Goal: Task Accomplishment & Management: Manage account settings

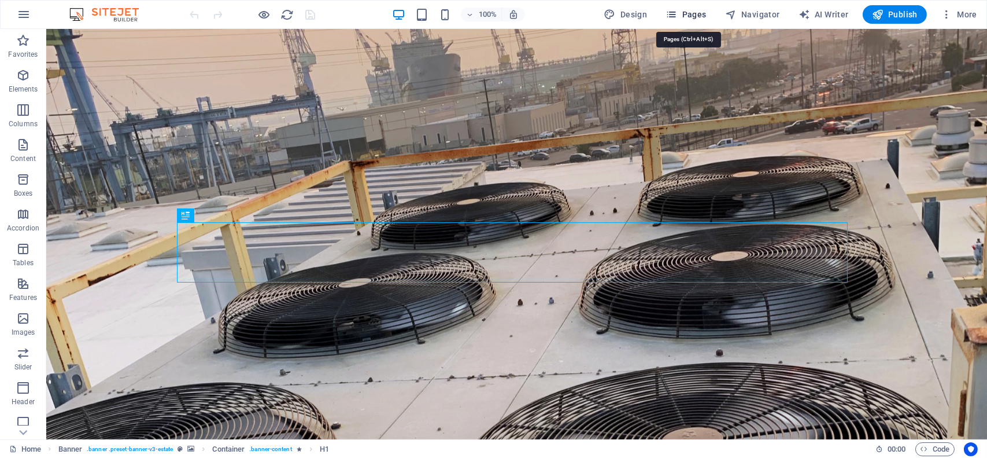
click at [686, 11] on span "Pages" at bounding box center [686, 15] width 40 height 12
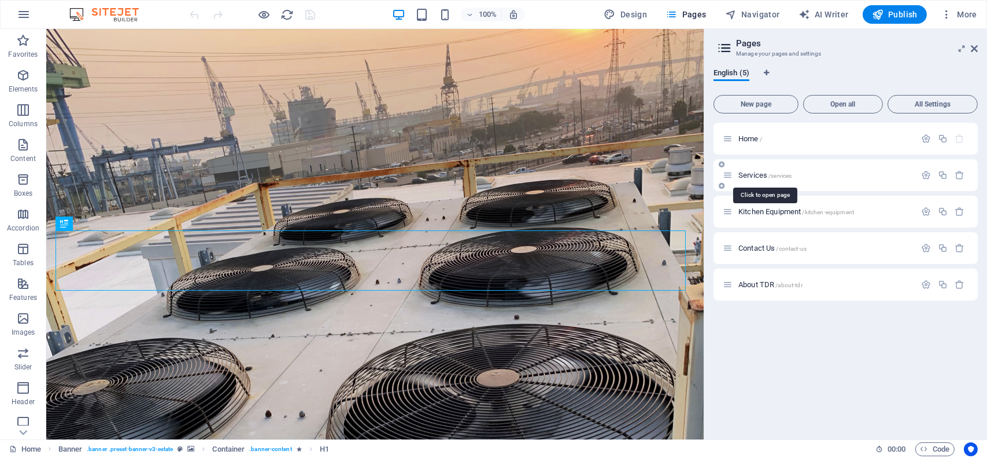
click at [752, 173] on span "Services /services" at bounding box center [765, 175] width 53 height 9
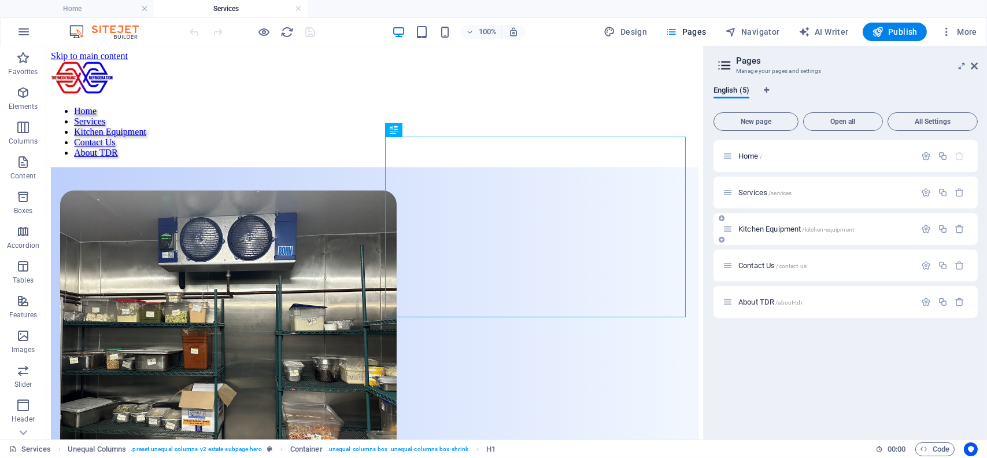
click at [761, 227] on span "Kitchen Equipment /kitchen-equipment" at bounding box center [797, 228] width 116 height 9
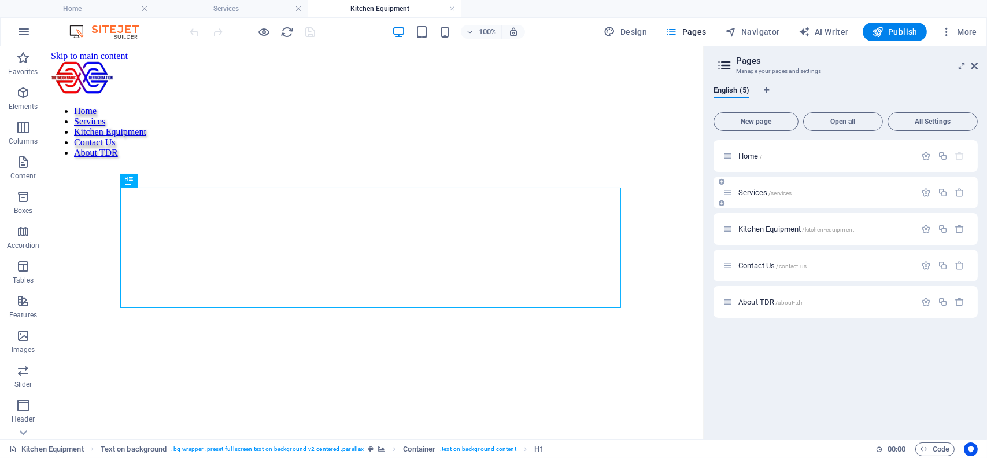
click at [761, 193] on span "Services /services" at bounding box center [765, 192] width 53 height 9
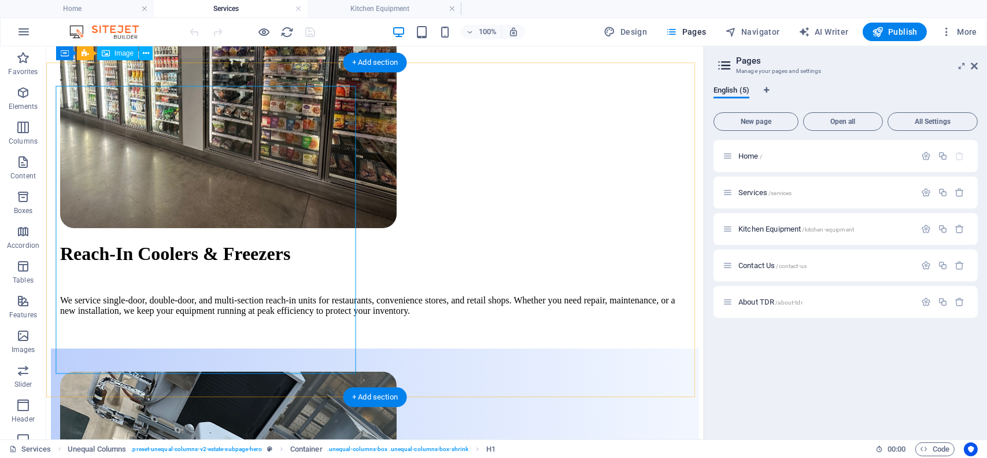
scroll to position [683, 0]
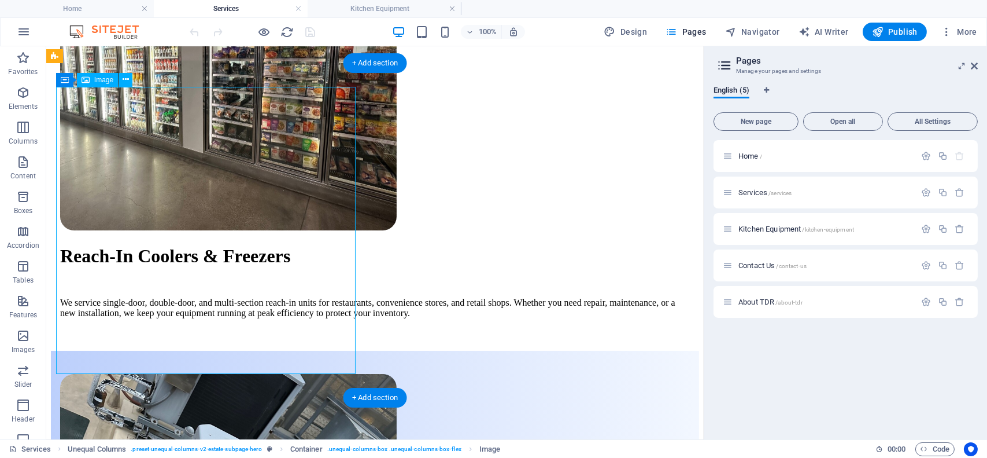
select select "px"
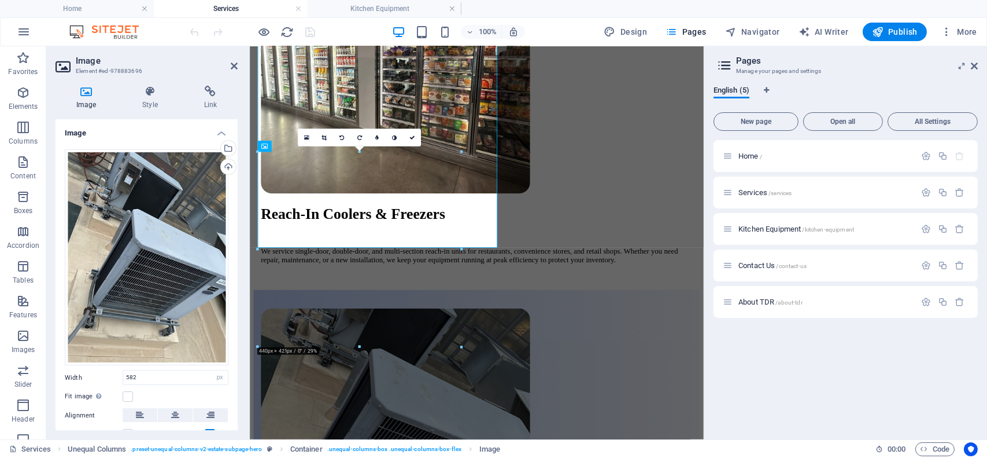
scroll to position [758, 0]
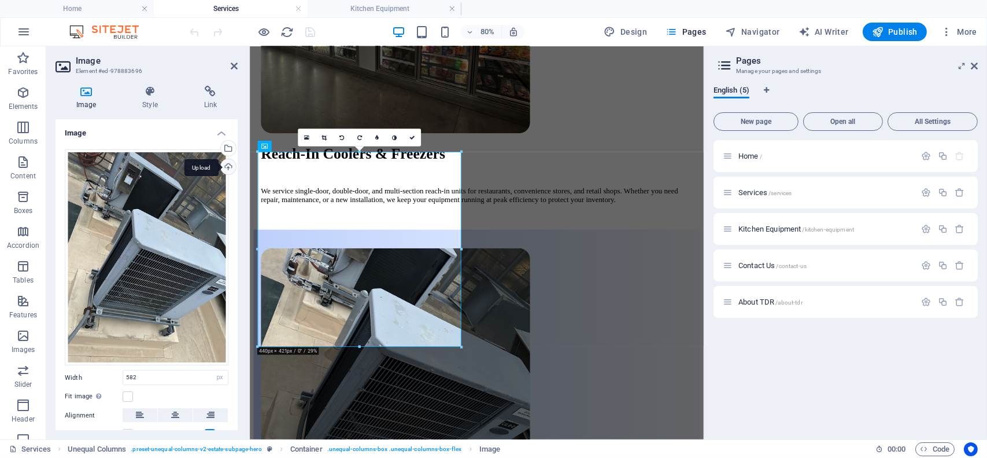
click at [224, 169] on div "Upload" at bounding box center [227, 167] width 17 height 17
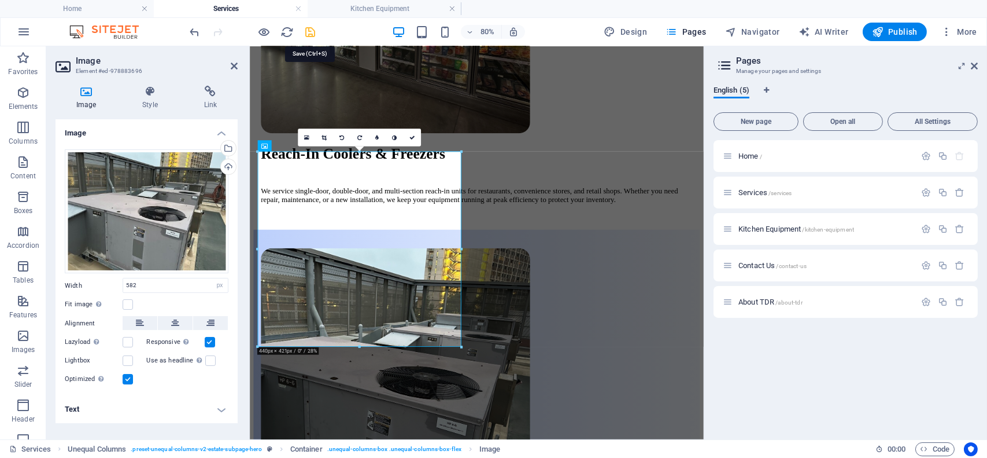
click at [312, 29] on icon "save" at bounding box center [310, 31] width 13 height 13
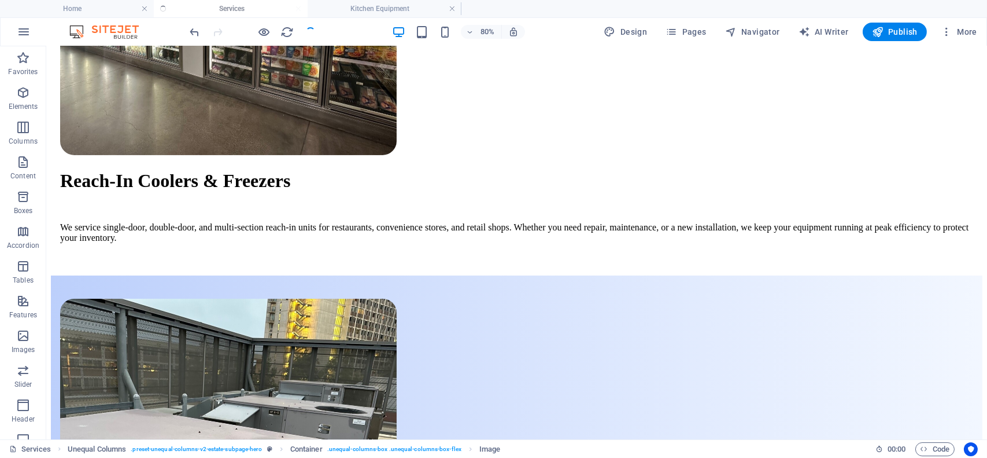
scroll to position [666, 0]
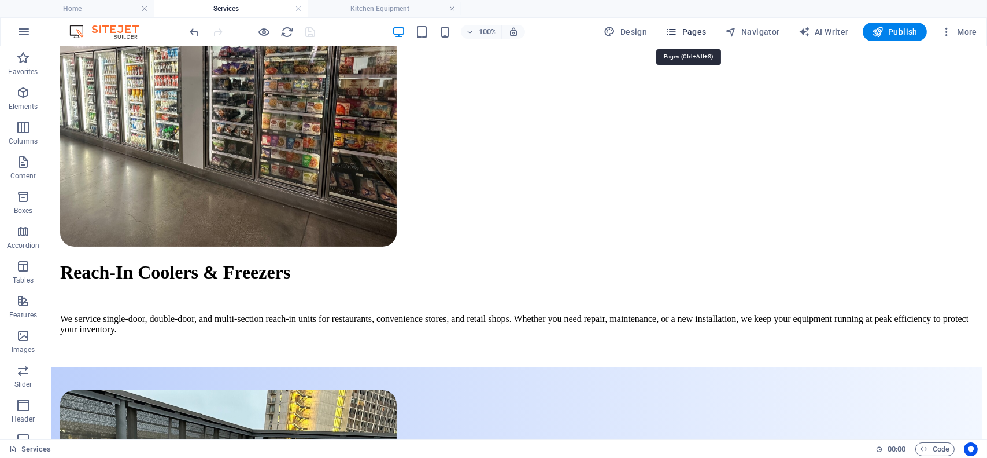
click at [706, 31] on span "Pages" at bounding box center [686, 32] width 40 height 12
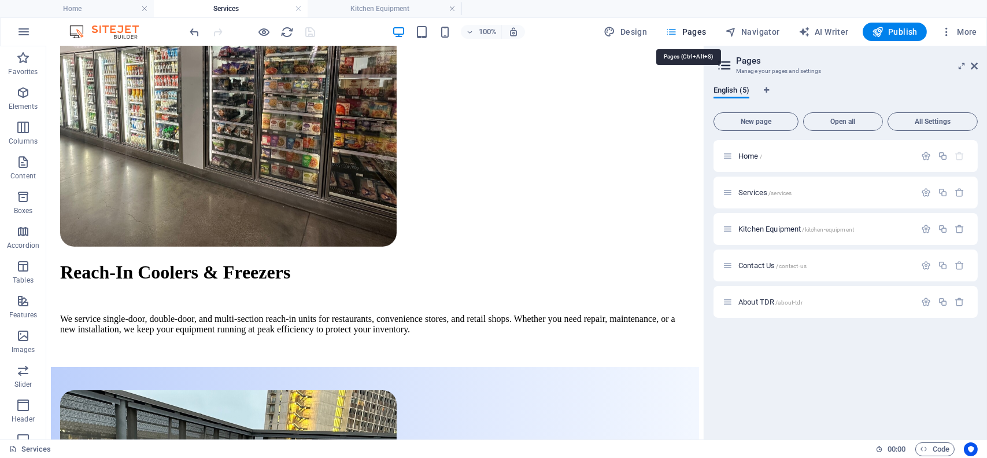
scroll to position [683, 0]
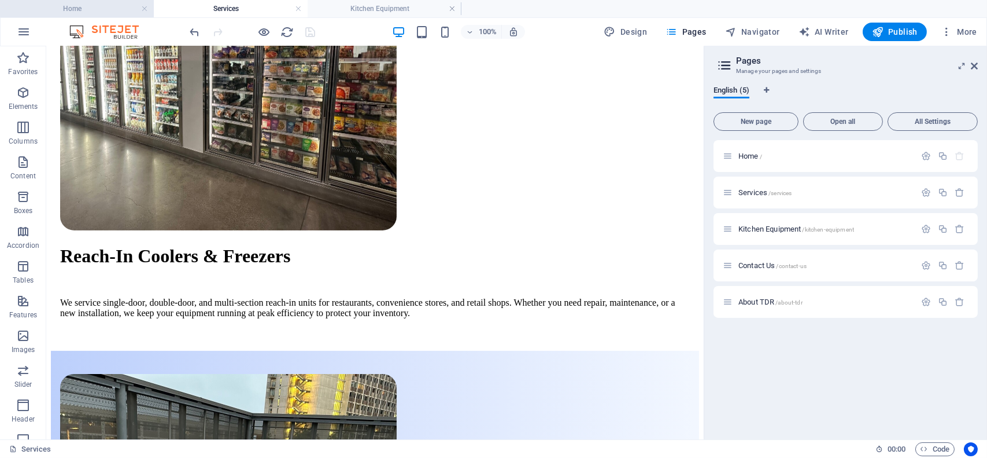
click at [80, 10] on h4 "Home" at bounding box center [77, 8] width 154 height 13
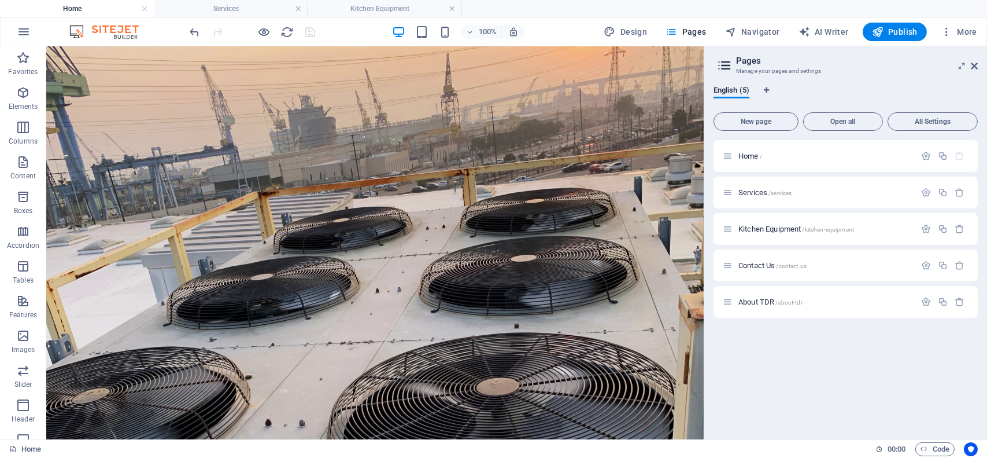
scroll to position [0, 0]
click at [974, 64] on icon at bounding box center [974, 65] width 7 height 9
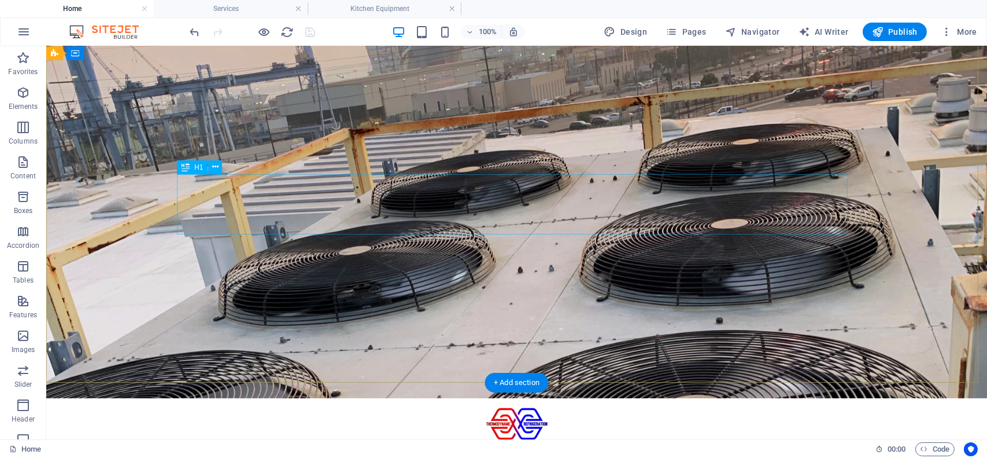
scroll to position [29, 0]
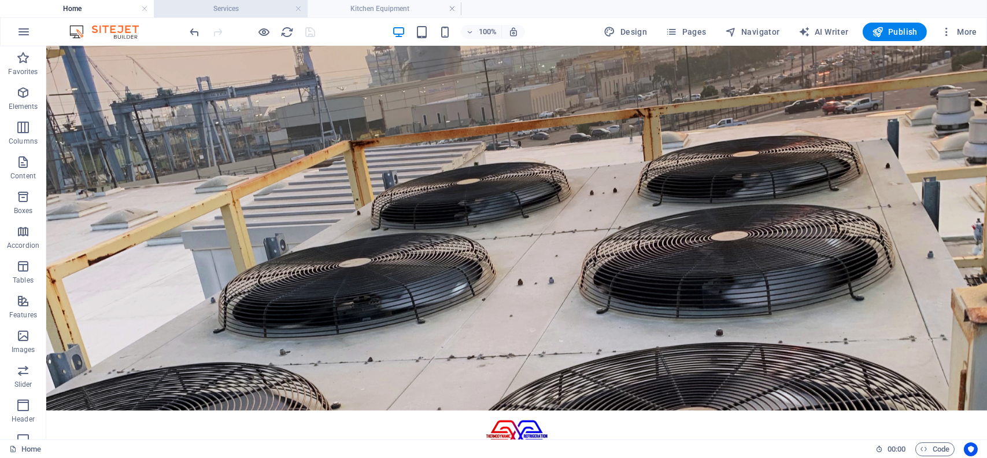
click at [224, 11] on h4 "Services" at bounding box center [231, 8] width 154 height 13
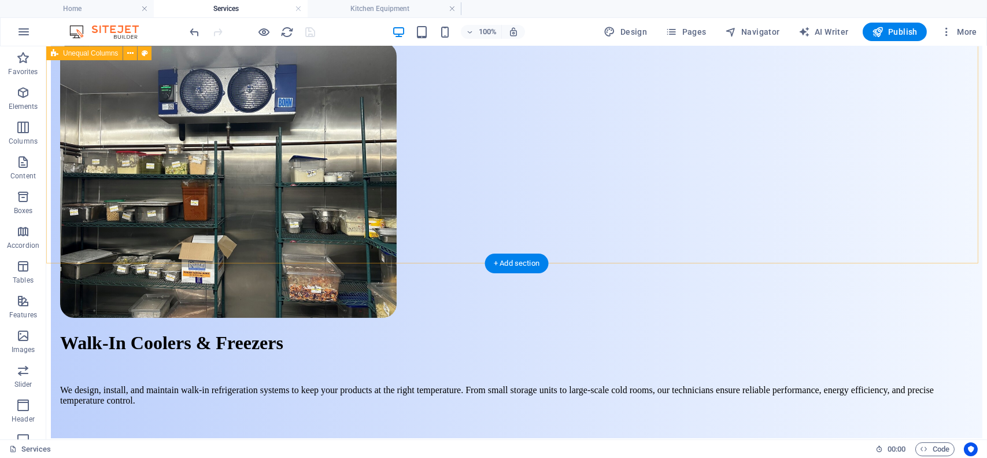
scroll to position [0, 0]
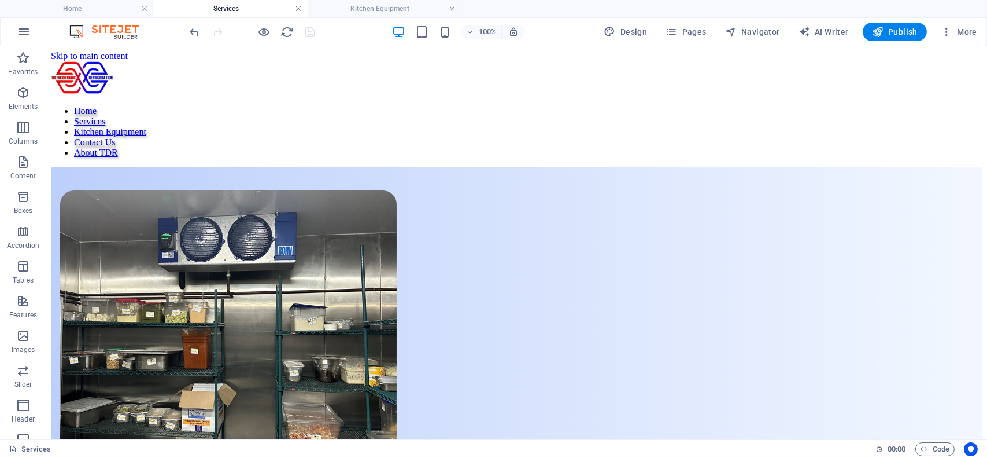
click at [298, 9] on link at bounding box center [298, 8] width 7 height 11
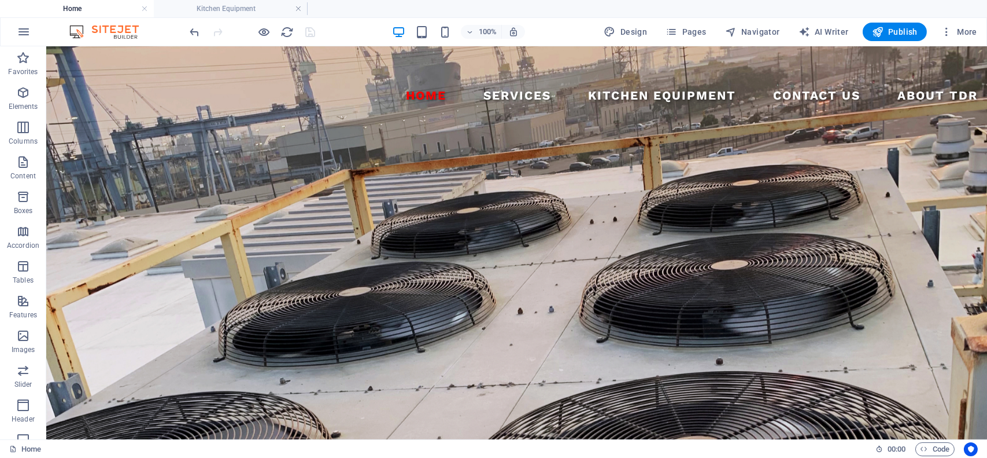
scroll to position [29, 0]
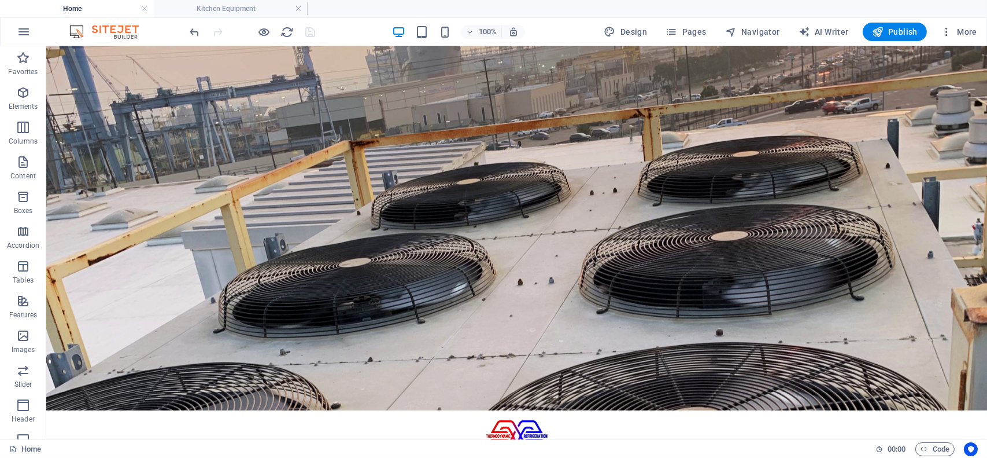
click at [298, 9] on link at bounding box center [298, 8] width 7 height 11
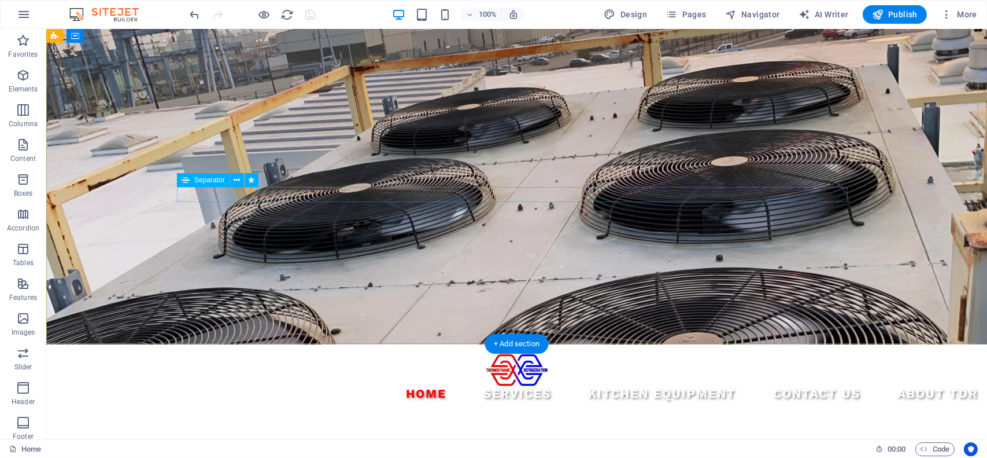
scroll to position [0, 0]
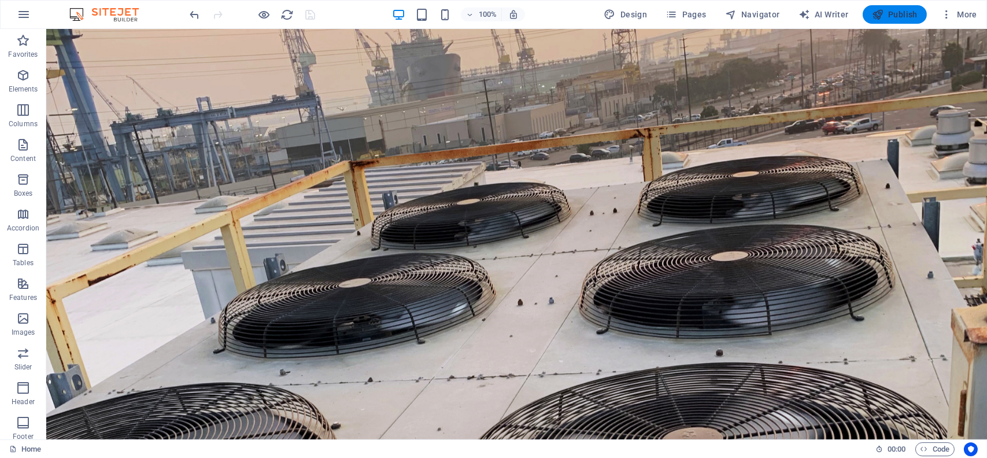
click at [886, 15] on span "Publish" at bounding box center [895, 15] width 46 height 12
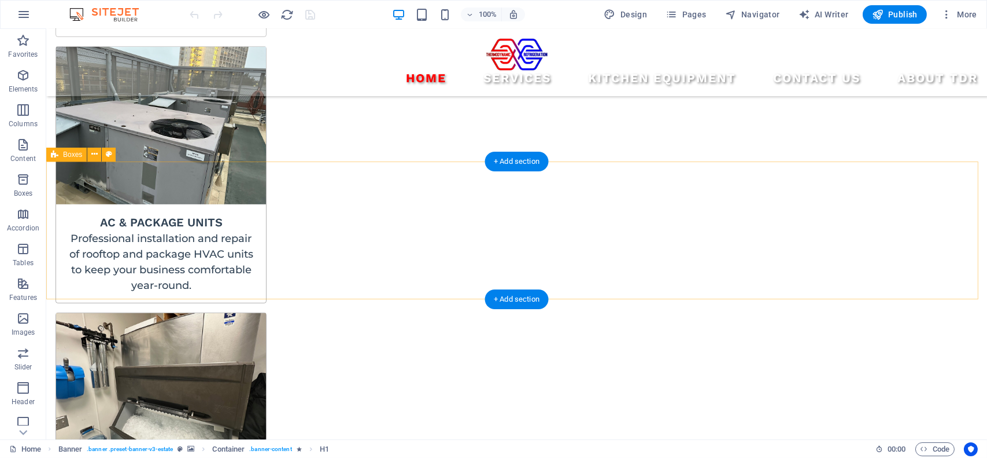
scroll to position [1274, 0]
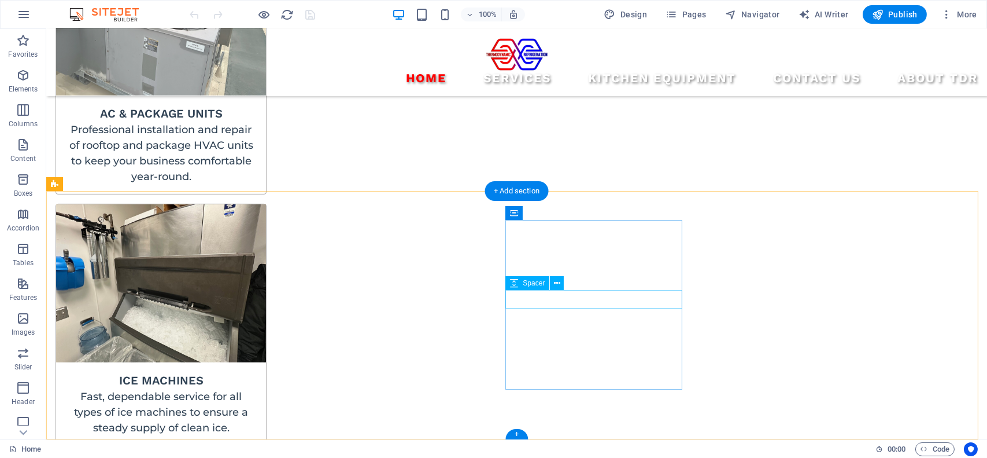
select select "px"
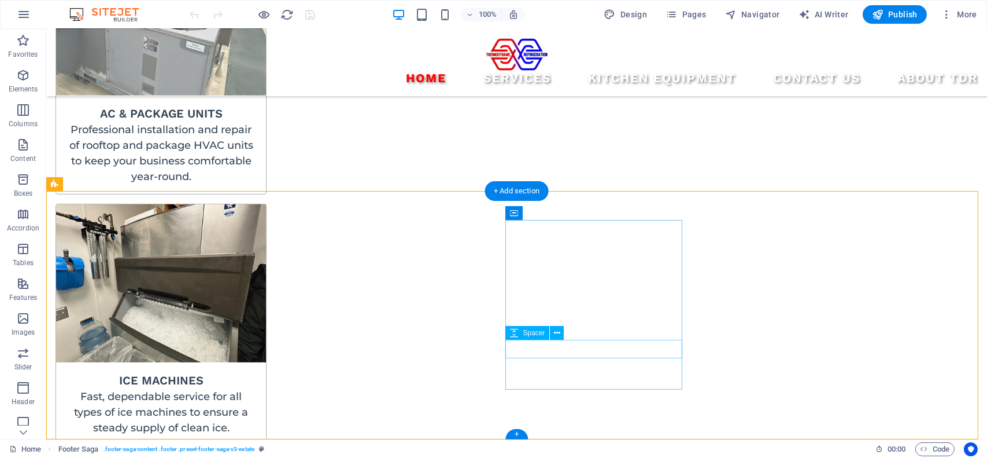
select select "px"
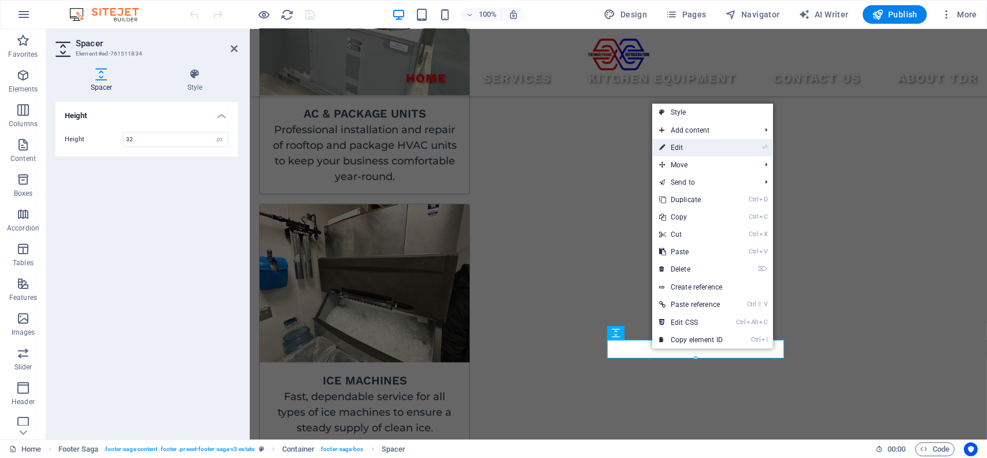
click at [670, 142] on link "⏎ Edit" at bounding box center [691, 147] width 78 height 17
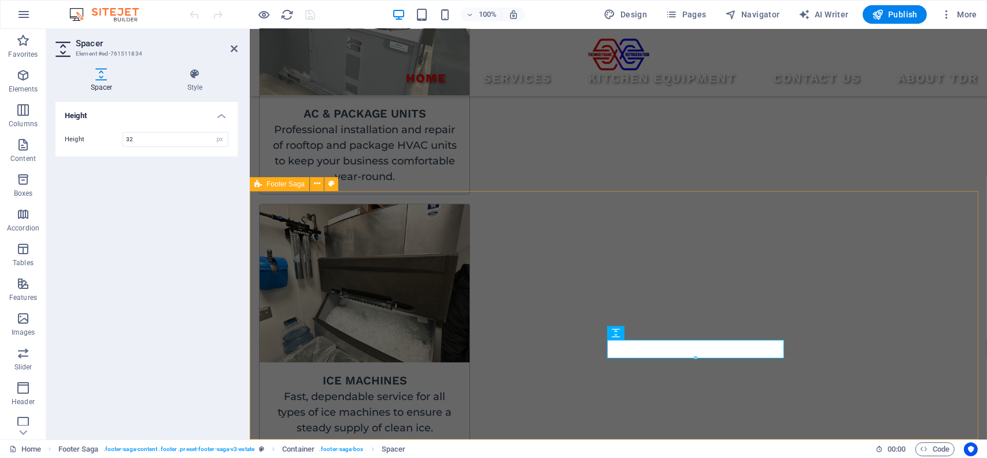
select select "footer"
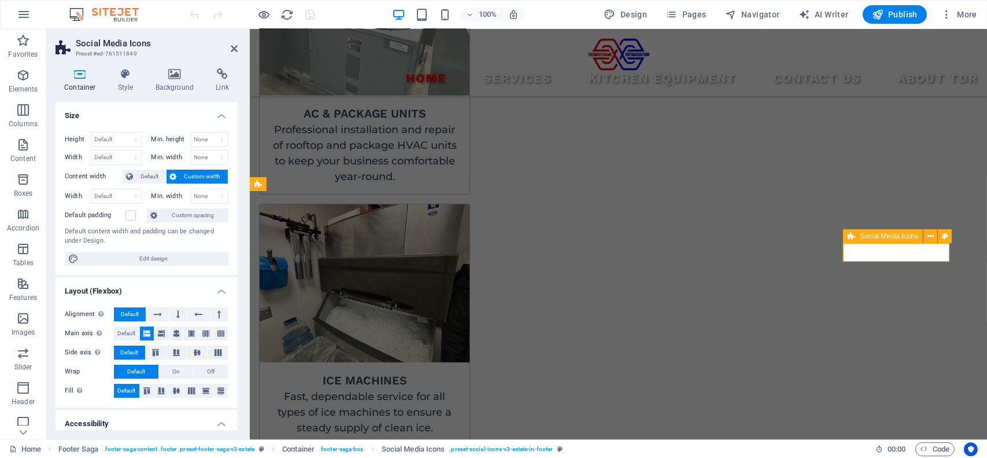
click at [930, 238] on icon at bounding box center [931, 236] width 6 height 12
click at [178, 332] on icon at bounding box center [176, 333] width 7 height 14
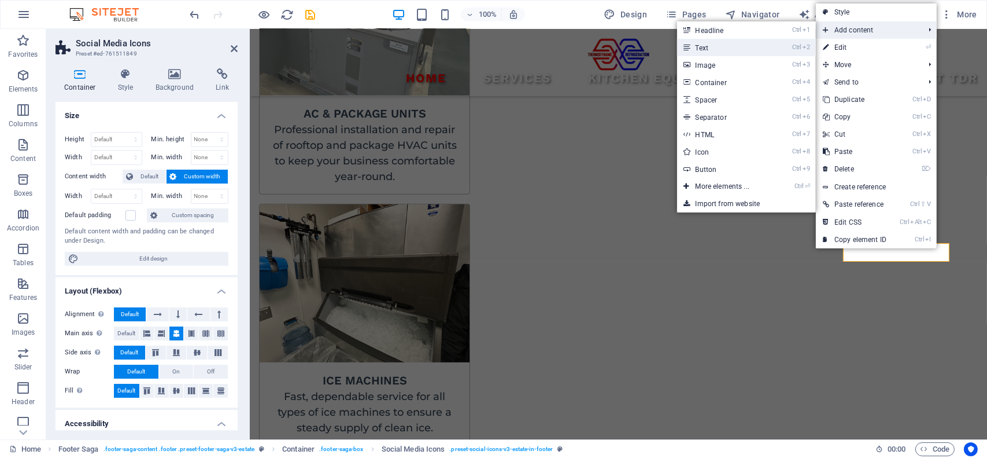
click at [748, 47] on link "Ctrl 2 Text" at bounding box center [724, 47] width 95 height 17
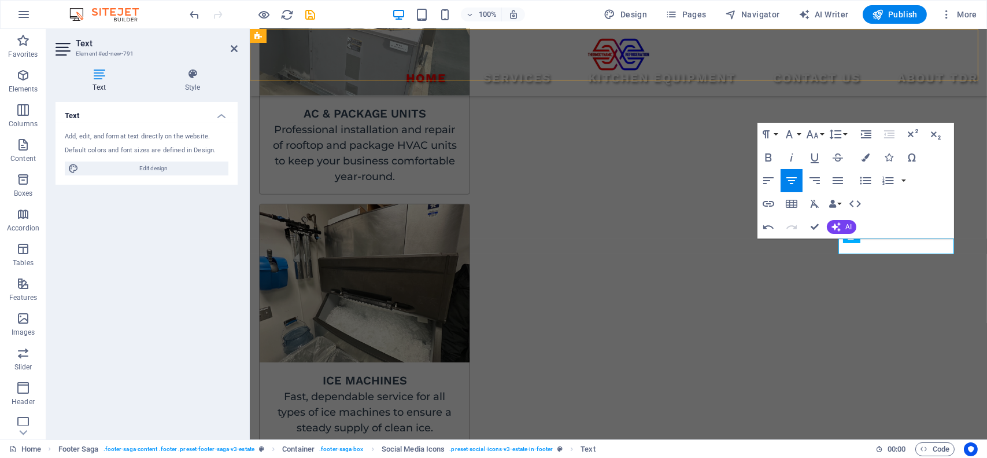
scroll to position [0, 6]
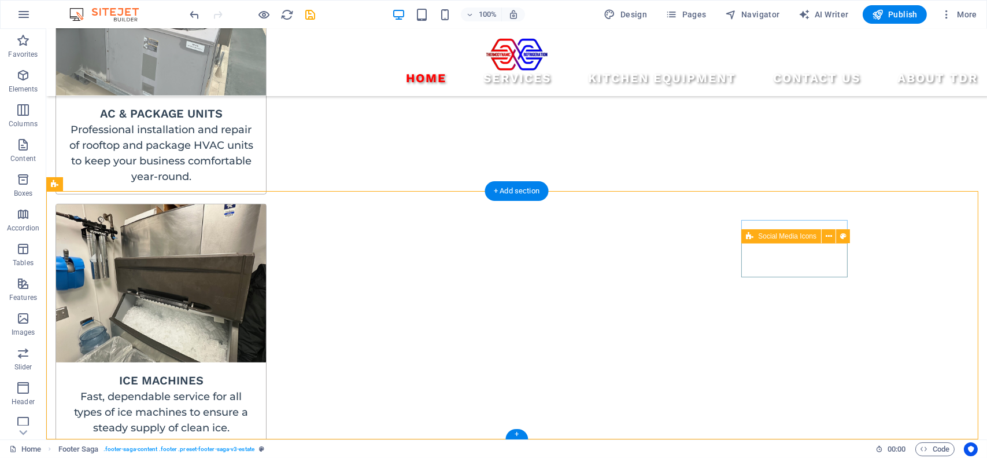
drag, startPoint x: 851, startPoint y: 264, endPoint x: 812, endPoint y: 257, distance: 39.5
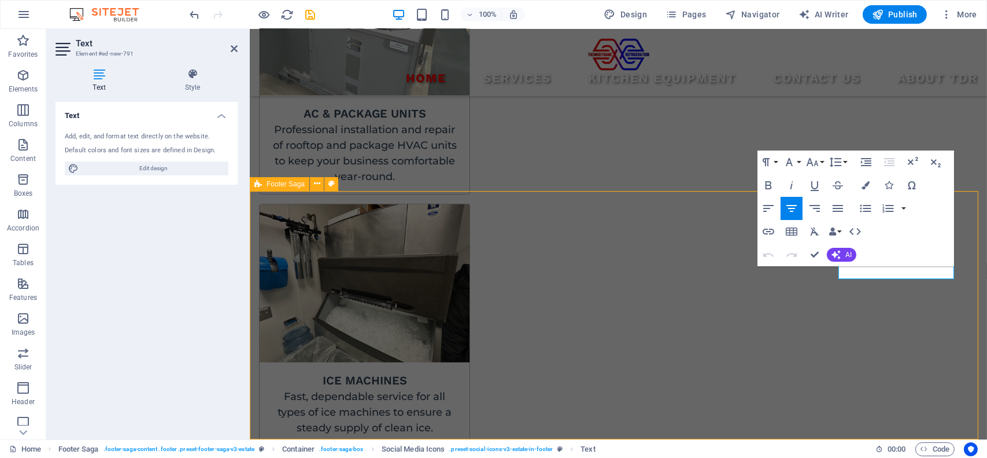
scroll to position [3, 0]
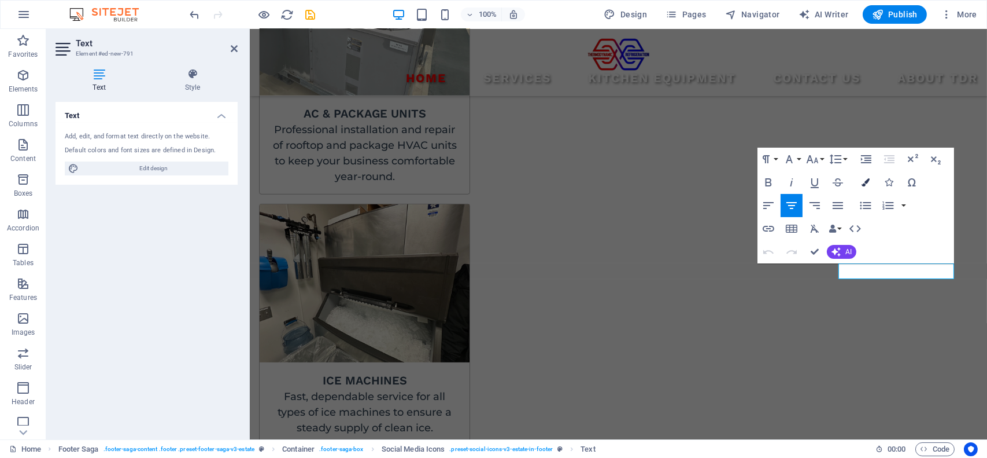
click at [862, 182] on icon "button" at bounding box center [866, 182] width 8 height 8
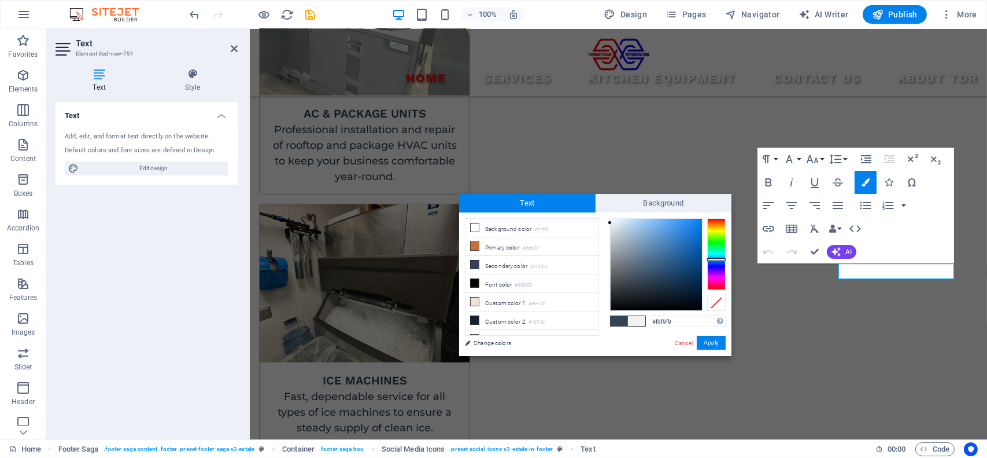
type input "#fcfcfc"
drag, startPoint x: 631, startPoint y: 238, endPoint x: 610, endPoint y: 219, distance: 27.9
click at [611, 219] on div at bounding box center [656, 264] width 91 height 91
click at [706, 343] on button "Apply" at bounding box center [711, 342] width 29 height 14
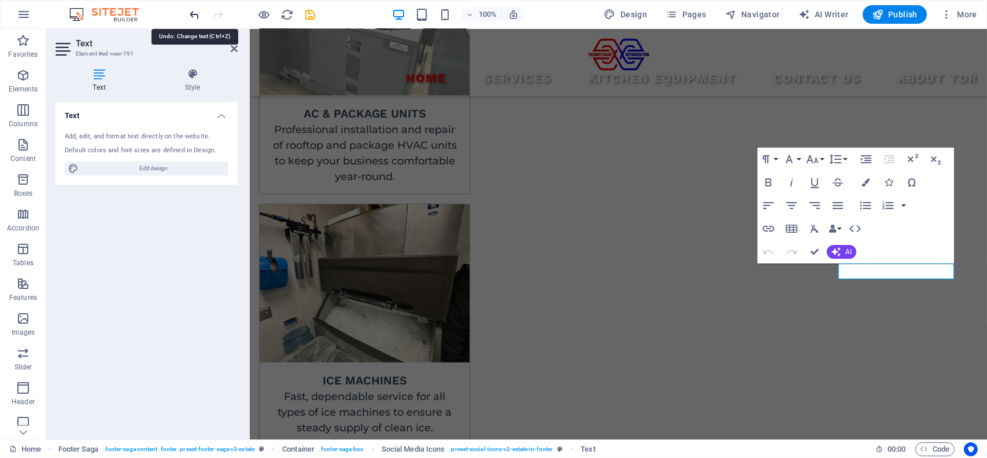
click at [191, 14] on icon "undo" at bounding box center [195, 14] width 13 height 13
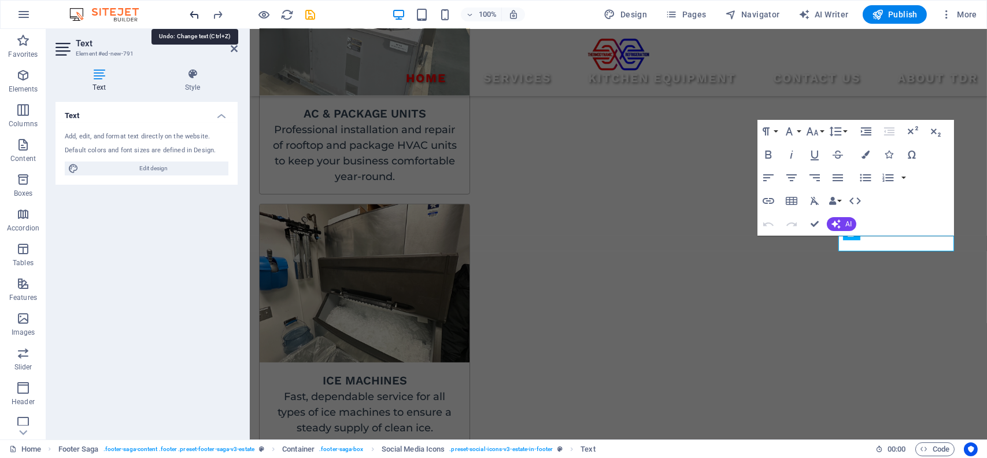
click at [191, 14] on icon "undo" at bounding box center [195, 14] width 13 height 13
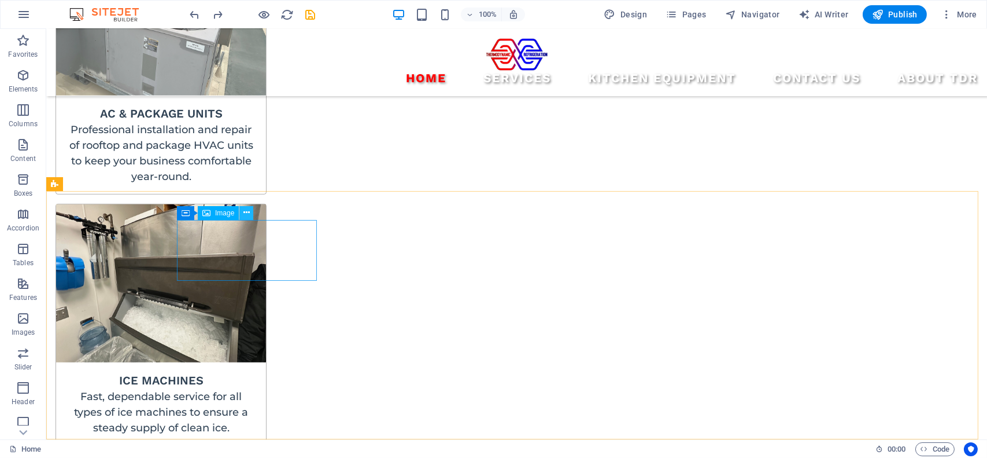
click at [245, 213] on icon at bounding box center [247, 212] width 6 height 12
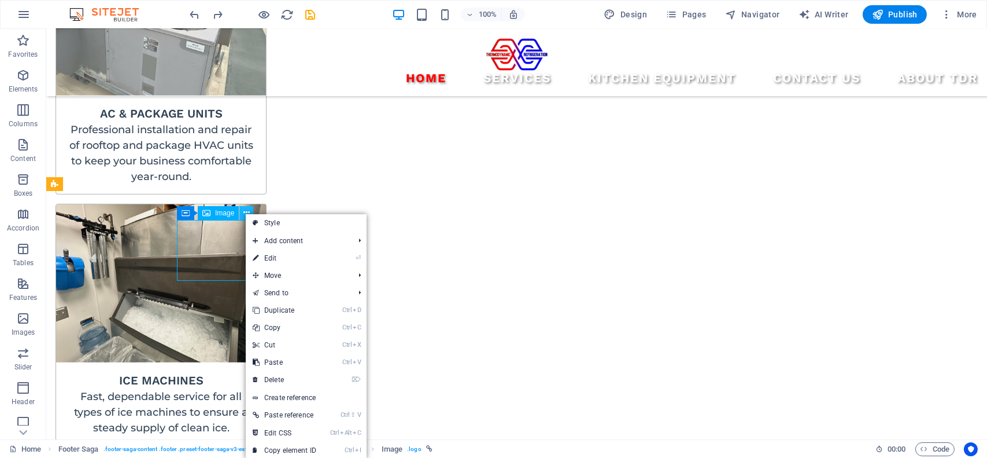
click at [245, 213] on icon at bounding box center [247, 212] width 6 height 12
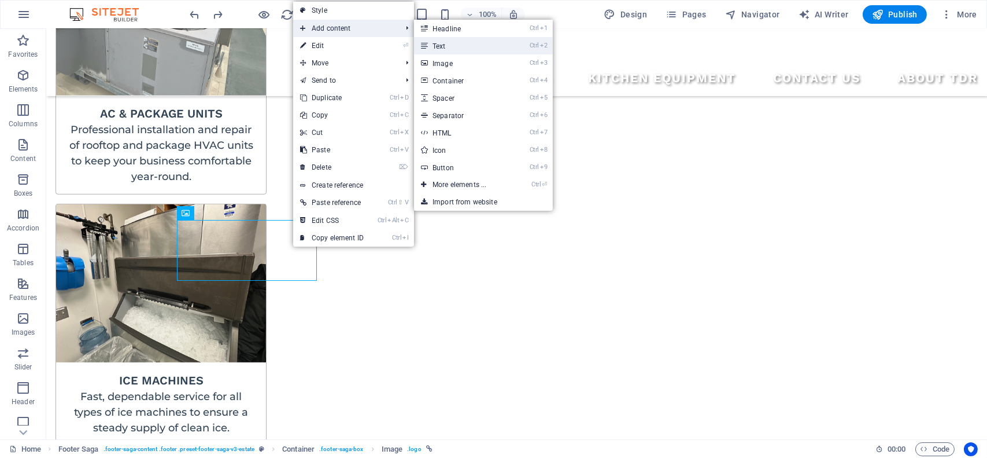
click at [451, 46] on link "Ctrl 2 Text" at bounding box center [461, 45] width 95 height 17
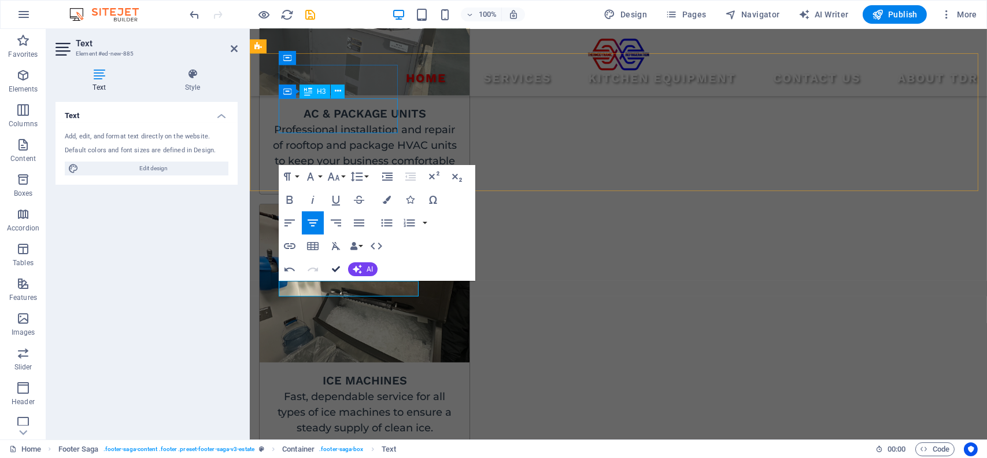
scroll to position [0, 6]
click at [384, 198] on icon "button" at bounding box center [387, 200] width 8 height 8
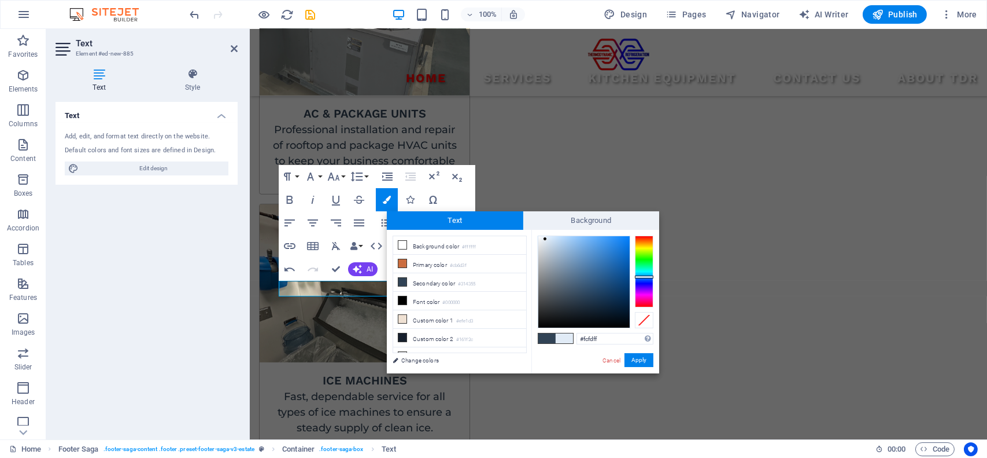
type input "#ffffff"
drag, startPoint x: 554, startPoint y: 261, endPoint x: 537, endPoint y: 234, distance: 32.4
click at [539, 236] on div at bounding box center [584, 281] width 91 height 91
click at [633, 356] on button "Apply" at bounding box center [639, 360] width 29 height 14
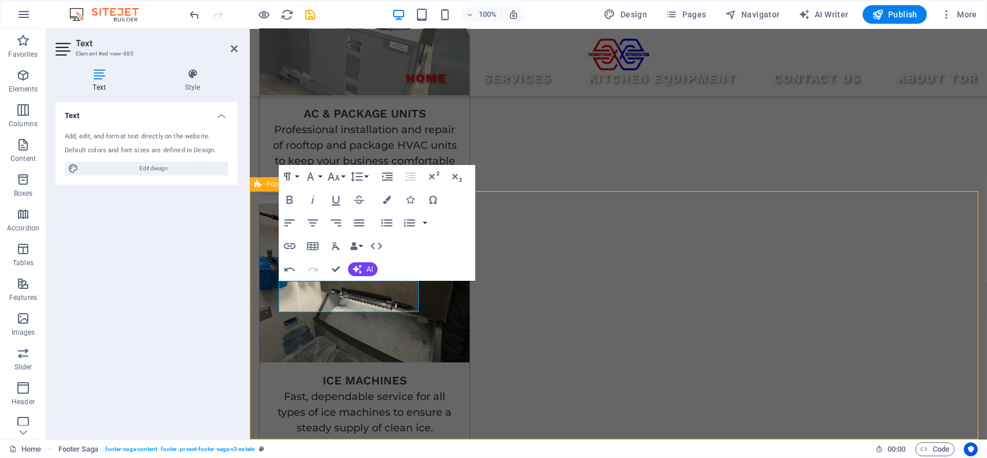
select select "footer"
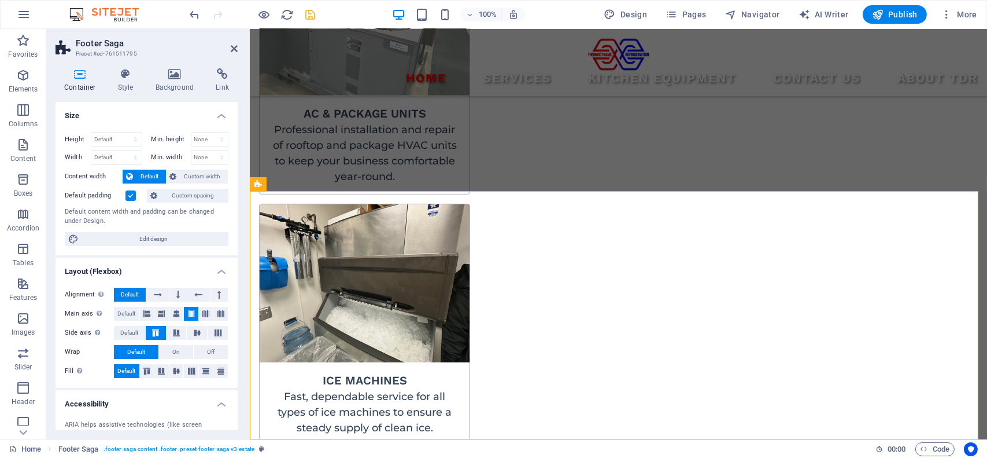
click at [309, 20] on div at bounding box center [253, 14] width 130 height 19
click at [309, 20] on icon "save" at bounding box center [310, 14] width 13 height 13
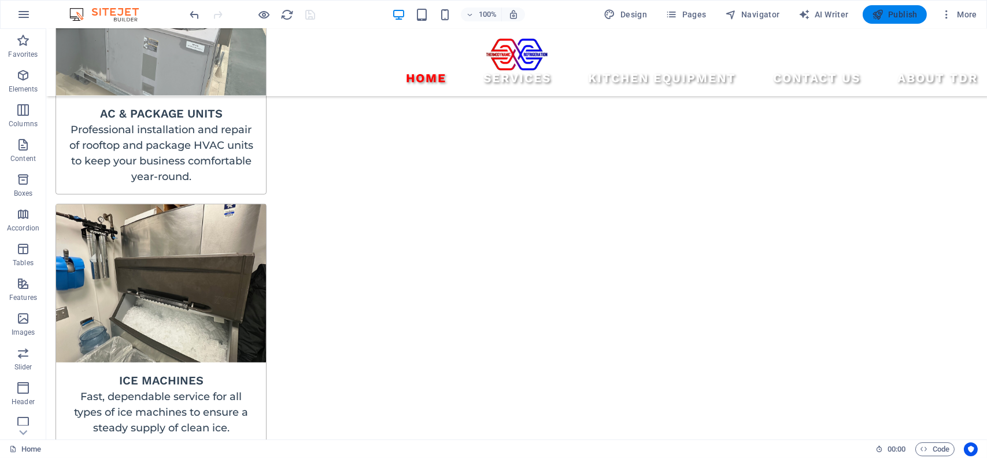
click at [885, 14] on span "Publish" at bounding box center [895, 15] width 46 height 12
